Goal: Navigation & Orientation: Go to known website

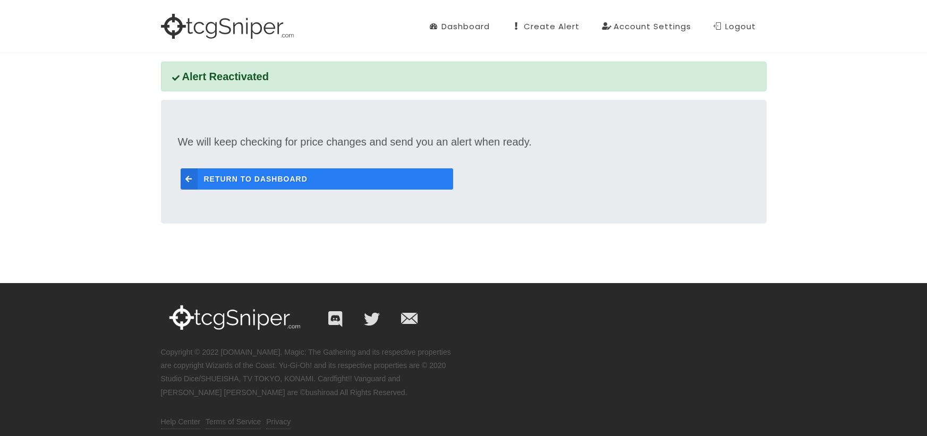
click at [328, 182] on link "Return to Dashboard" at bounding box center [317, 178] width 273 height 21
click at [296, 175] on span "Return to Dashboard" at bounding box center [256, 178] width 104 height 21
